Goal: Transaction & Acquisition: Purchase product/service

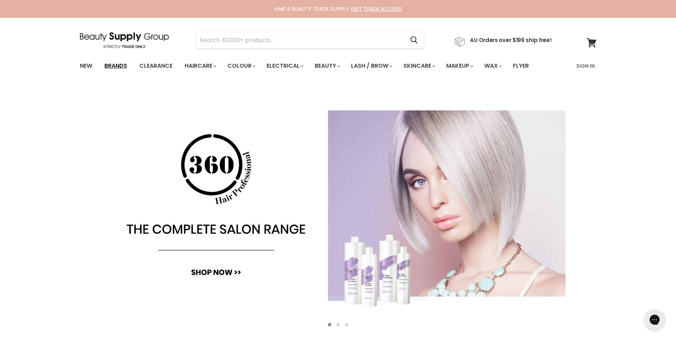
click at [120, 65] on link "Brands" at bounding box center [115, 65] width 33 height 15
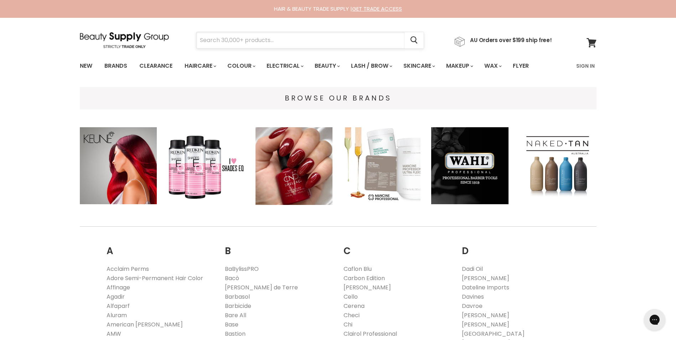
click at [220, 39] on input "Search" at bounding box center [300, 40] width 208 height 16
paste input "Kerastase"
type input "Kerastase"
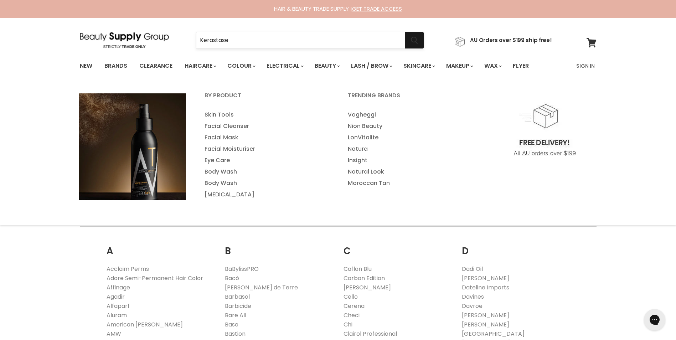
click at [418, 41] on icon "Search" at bounding box center [414, 40] width 7 height 7
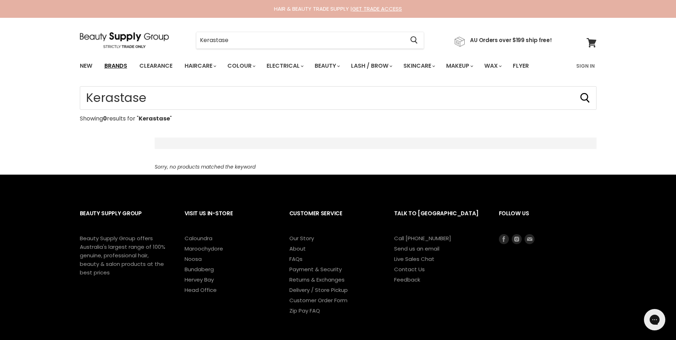
click at [118, 66] on link "Brands" at bounding box center [115, 65] width 33 height 15
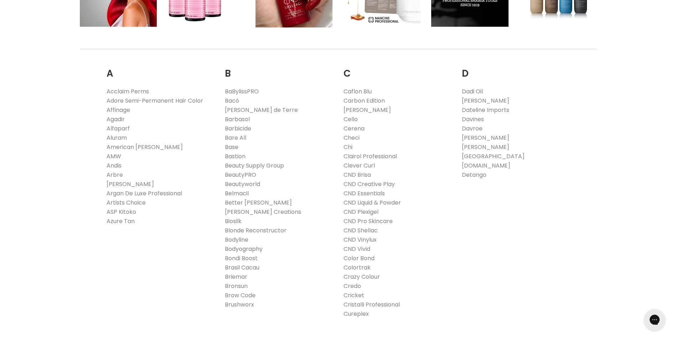
scroll to position [178, 0]
